Goal: Task Accomplishment & Management: Complete application form

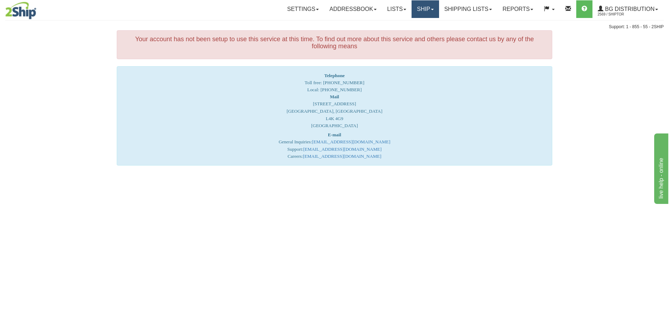
click at [423, 10] on link "Ship" at bounding box center [425, 9] width 27 height 18
click at [415, 21] on link "Ship Screen" at bounding box center [411, 24] width 56 height 9
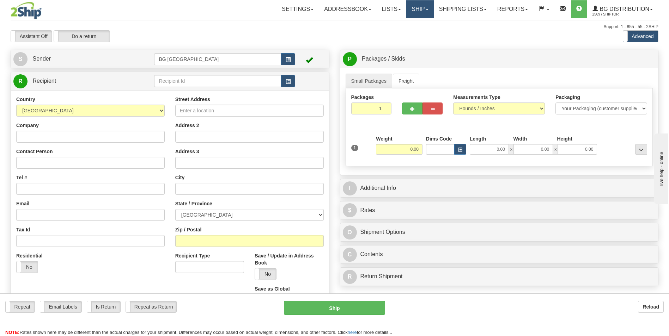
click at [415, 11] on link "Ship" at bounding box center [419, 9] width 27 height 18
click at [409, 23] on link "Ship Screen" at bounding box center [406, 24] width 56 height 9
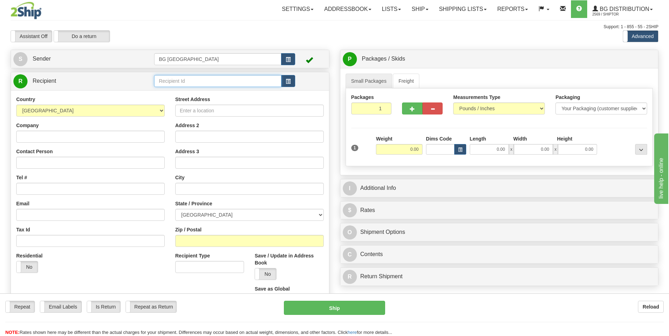
click at [162, 87] on input "text" at bounding box center [217, 81] width 127 height 12
click at [286, 80] on span "button" at bounding box center [288, 81] width 5 height 5
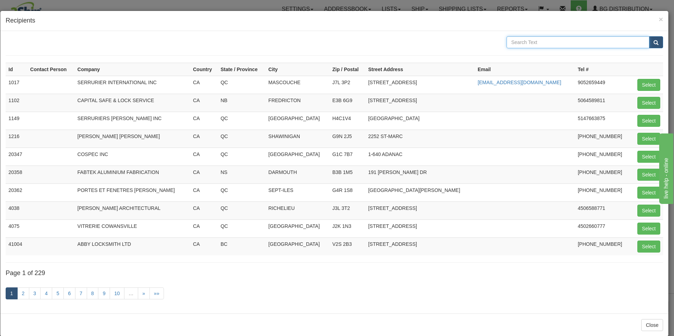
click at [538, 47] on input "text" at bounding box center [578, 42] width 143 height 12
type input "adanac"
click at [649, 36] on button "submit" at bounding box center [656, 42] width 14 height 12
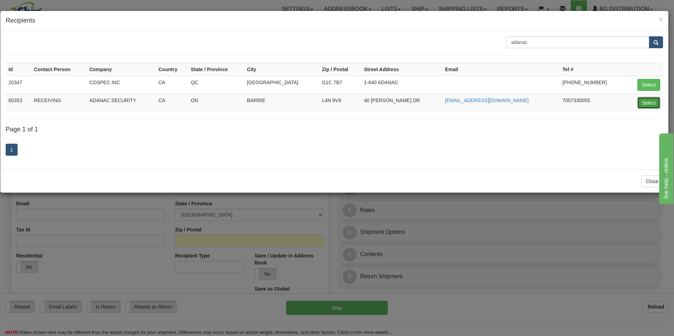
click at [652, 98] on button "Select" at bounding box center [649, 103] width 23 height 12
type input "60353"
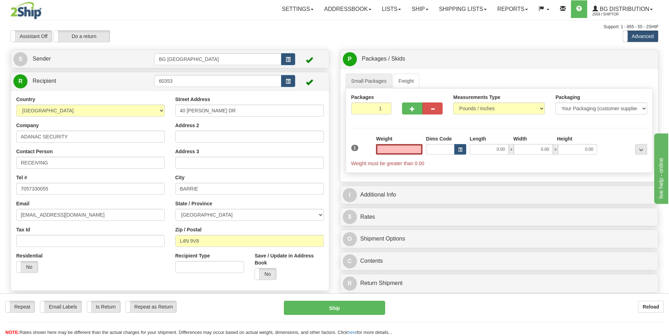
type input "0.00"
click at [195, 111] on input "40 LENNOX DR" at bounding box center [249, 111] width 148 height 12
click at [191, 111] on input "40 LENNOX DR" at bounding box center [249, 111] width 148 height 12
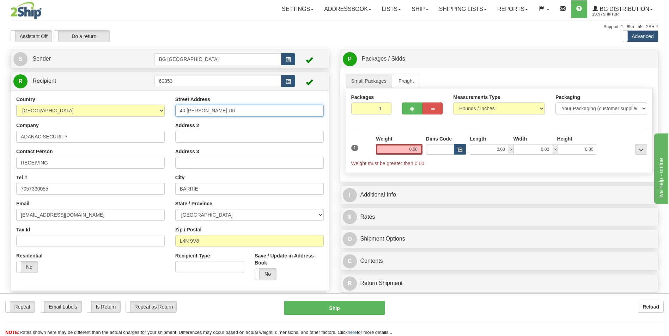
click at [191, 111] on input "40 LENNOX DR" at bounding box center [249, 111] width 148 height 12
click at [33, 186] on input "7057330055" at bounding box center [90, 189] width 148 height 12
